Goal: Find specific page/section: Find specific page/section

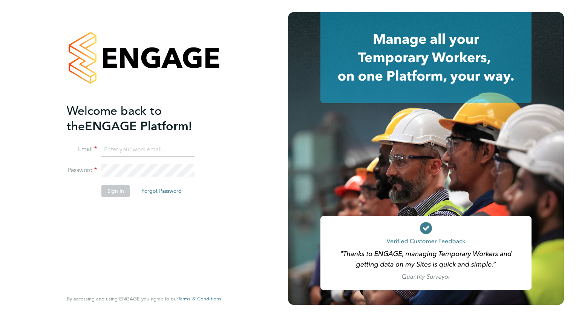
click at [124, 148] on input at bounding box center [147, 150] width 93 height 14
type input "[EMAIL_ADDRESS][DOMAIN_NAME]"
click at [118, 188] on button "Sign In" at bounding box center [115, 191] width 29 height 12
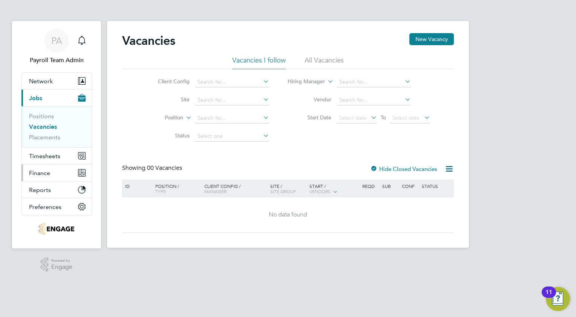
click at [49, 168] on button "Finance" at bounding box center [56, 173] width 70 height 17
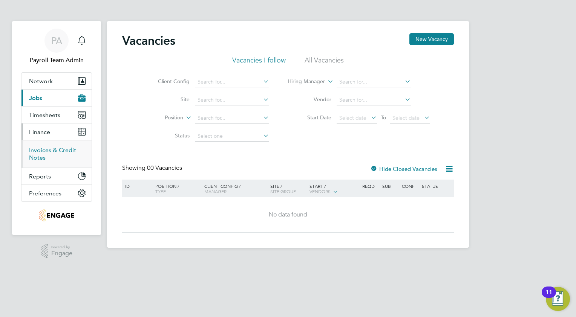
click at [57, 145] on ul "Invoices & Credit Notes" at bounding box center [56, 154] width 70 height 28
click at [57, 150] on link "Invoices & Credit Notes" at bounding box center [52, 154] width 47 height 15
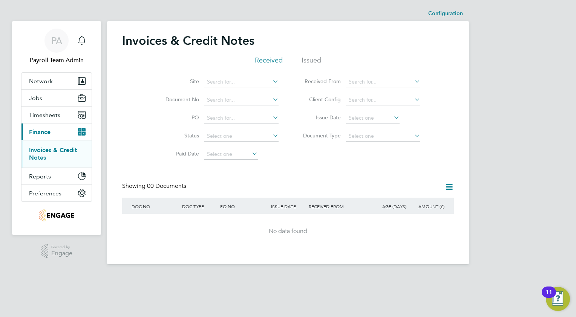
click at [308, 60] on li "Issued" at bounding box center [312, 63] width 20 height 14
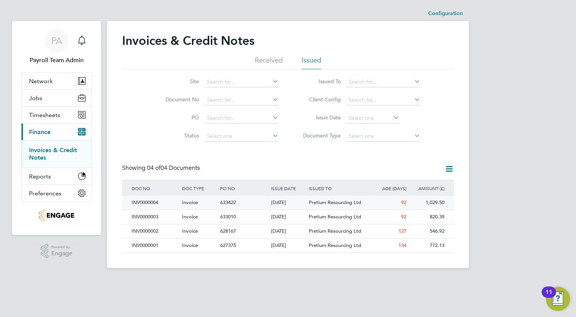
click at [308, 204] on div "Pretium Resourcing Ltd" at bounding box center [338, 203] width 63 height 14
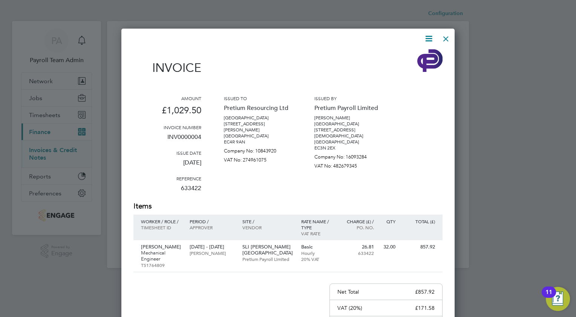
click at [443, 40] on div at bounding box center [446, 37] width 14 height 14
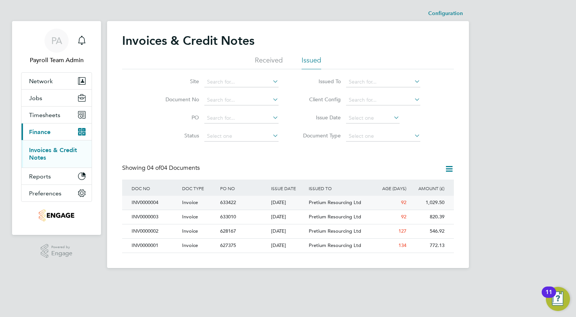
click at [300, 201] on div "24 Jun 2025" at bounding box center [288, 203] width 38 height 14
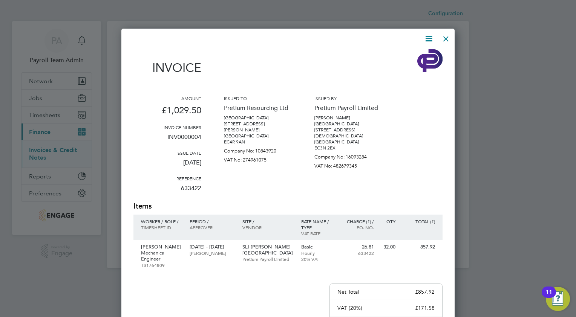
scroll to position [75, 0]
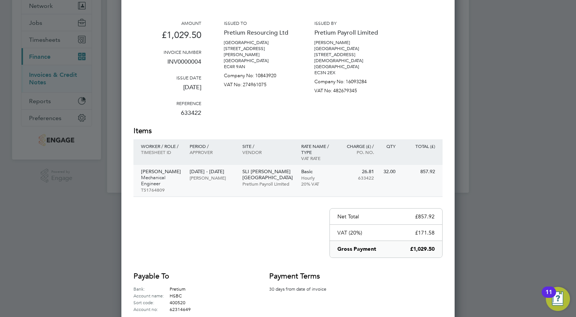
click at [290, 181] on div "SLI Churchill Square Pretium Payroll Limited" at bounding box center [268, 178] width 59 height 26
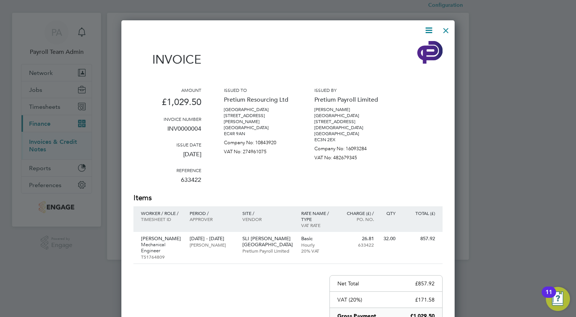
scroll to position [0, 0]
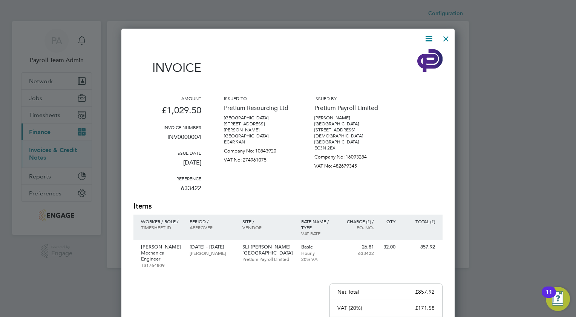
click at [448, 37] on div at bounding box center [446, 37] width 14 height 14
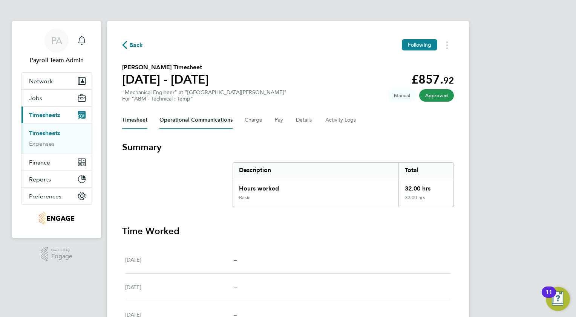
click at [203, 118] on Communications-tab "Operational Communications" at bounding box center [195, 120] width 73 height 18
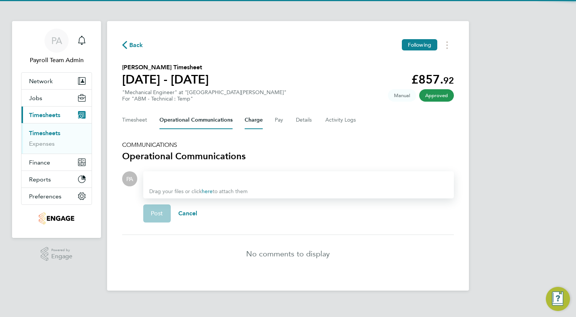
click at [248, 123] on button "Charge" at bounding box center [254, 120] width 18 height 18
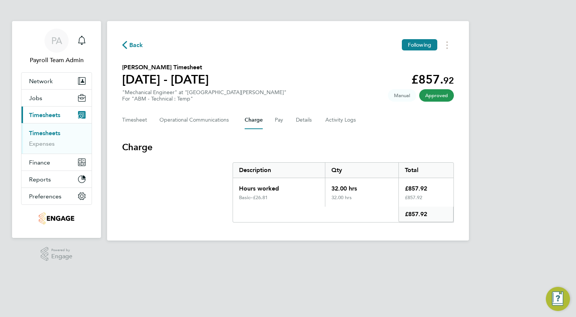
click at [282, 125] on div "Timesheet Operational Communications Charge Pay Details Activity Logs" at bounding box center [288, 120] width 332 height 18
click at [268, 122] on div "Timesheet Operational Communications Charge Pay Details Activity Logs" at bounding box center [288, 120] width 332 height 18
click at [286, 123] on div "Timesheet Operational Communications Charge Pay Details Activity Logs" at bounding box center [288, 120] width 332 height 18
click at [280, 121] on button "Pay" at bounding box center [279, 120] width 9 height 18
click at [299, 123] on button "Details" at bounding box center [304, 120] width 17 height 18
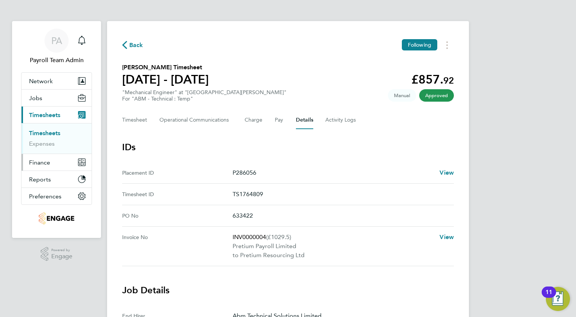
click at [43, 164] on span "Finance" at bounding box center [39, 162] width 21 height 7
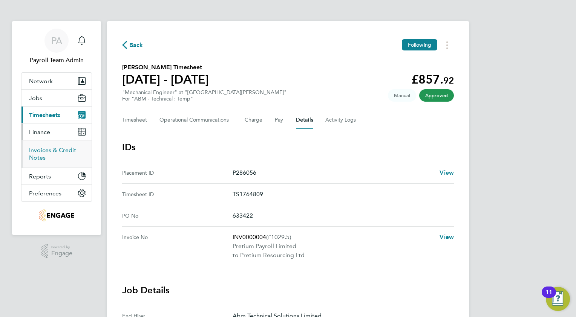
click at [49, 152] on link "Invoices & Credit Notes" at bounding box center [52, 154] width 47 height 15
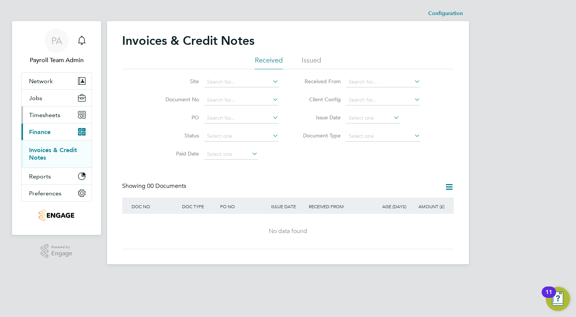
click at [52, 121] on button "Timesheets" at bounding box center [56, 115] width 70 height 17
